Goal: Task Accomplishment & Management: Manage account settings

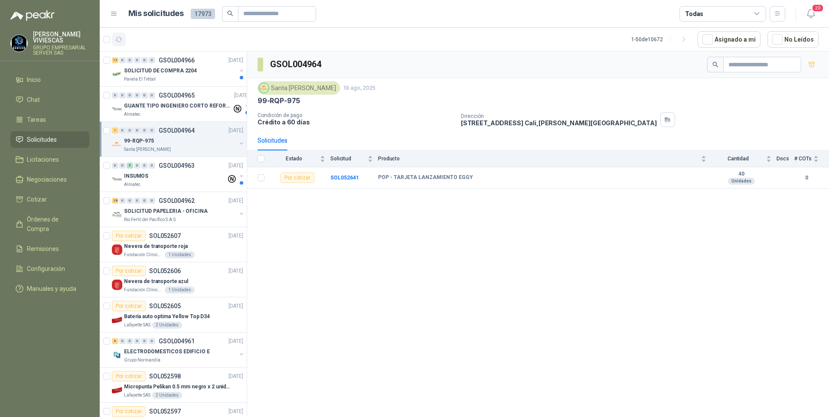
click at [119, 42] on icon "button" at bounding box center [118, 39] width 7 height 7
click at [150, 76] on p "Panela El Trébol" at bounding box center [140, 79] width 32 height 7
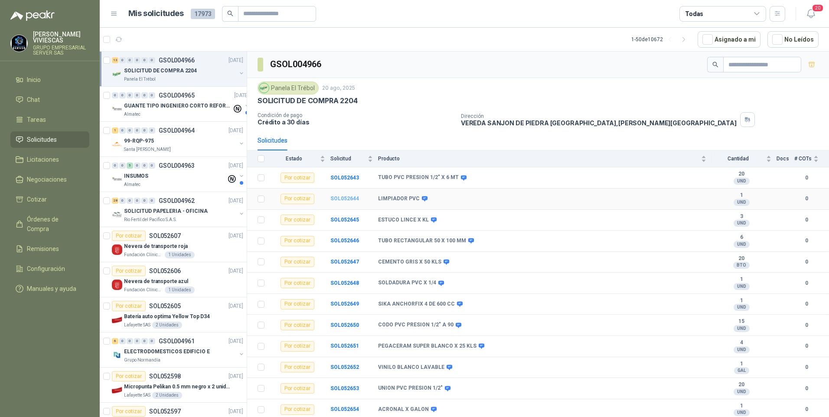
click at [347, 201] on b "SOL052644" at bounding box center [344, 199] width 29 height 6
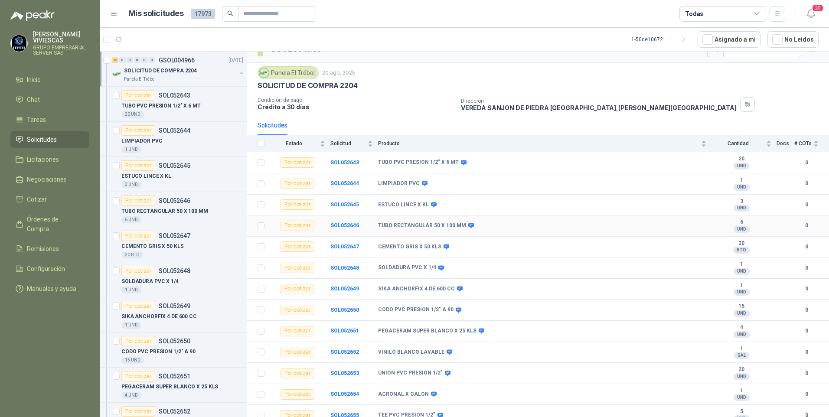
scroll to position [21, 0]
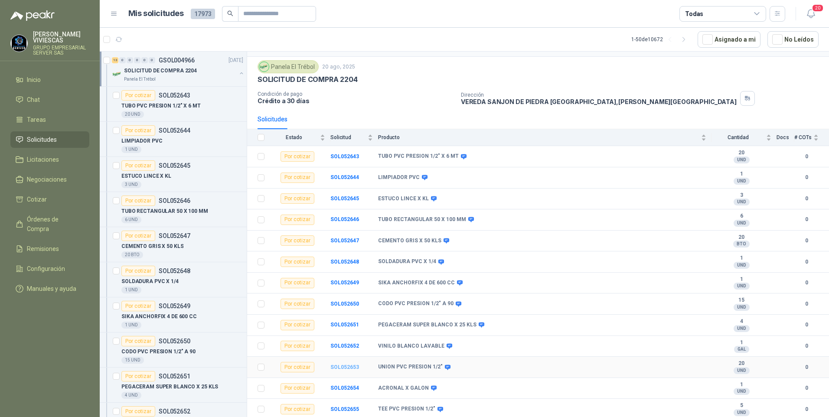
click at [340, 368] on b "SOL052653" at bounding box center [344, 367] width 29 height 6
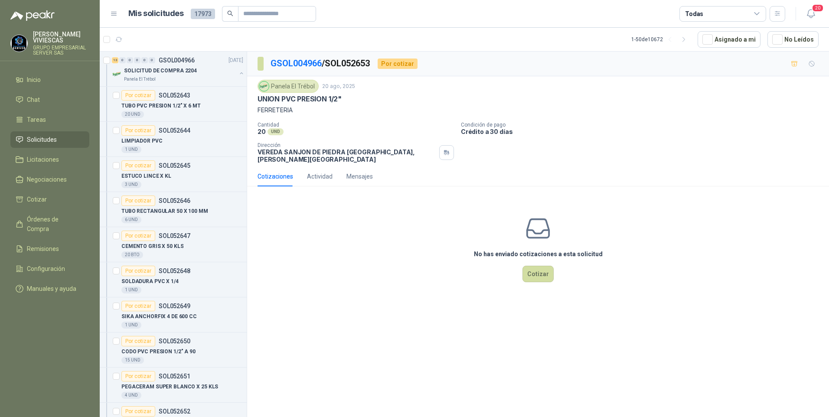
click at [340, 368] on div "GSOL004966 / SOL052653 Por cotizar Panela El Trébol [DATE] UNION PVC PRESION 1/…" at bounding box center [538, 236] width 582 height 369
click at [120, 41] on icon "button" at bounding box center [118, 39] width 7 height 7
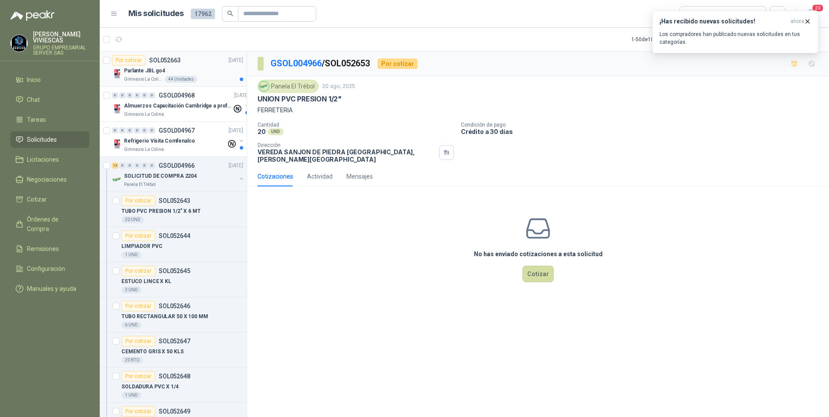
click at [142, 80] on p "Gimnasio La Colina" at bounding box center [143, 79] width 39 height 7
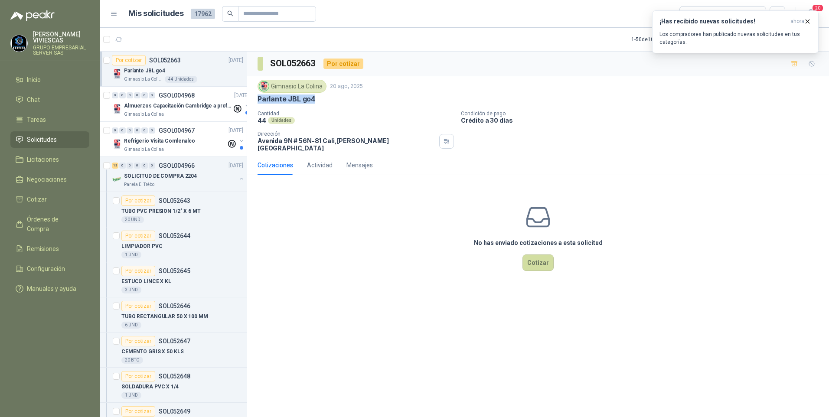
drag, startPoint x: 258, startPoint y: 99, endPoint x: 328, endPoint y: 100, distance: 70.2
click at [328, 100] on div "Parlante JBL go4" at bounding box center [538, 99] width 561 height 9
drag, startPoint x: 328, startPoint y: 100, endPoint x: 308, endPoint y: 101, distance: 20.4
copy p "Parlante JBL go4"
